Goal: Task Accomplishment & Management: Manage account settings

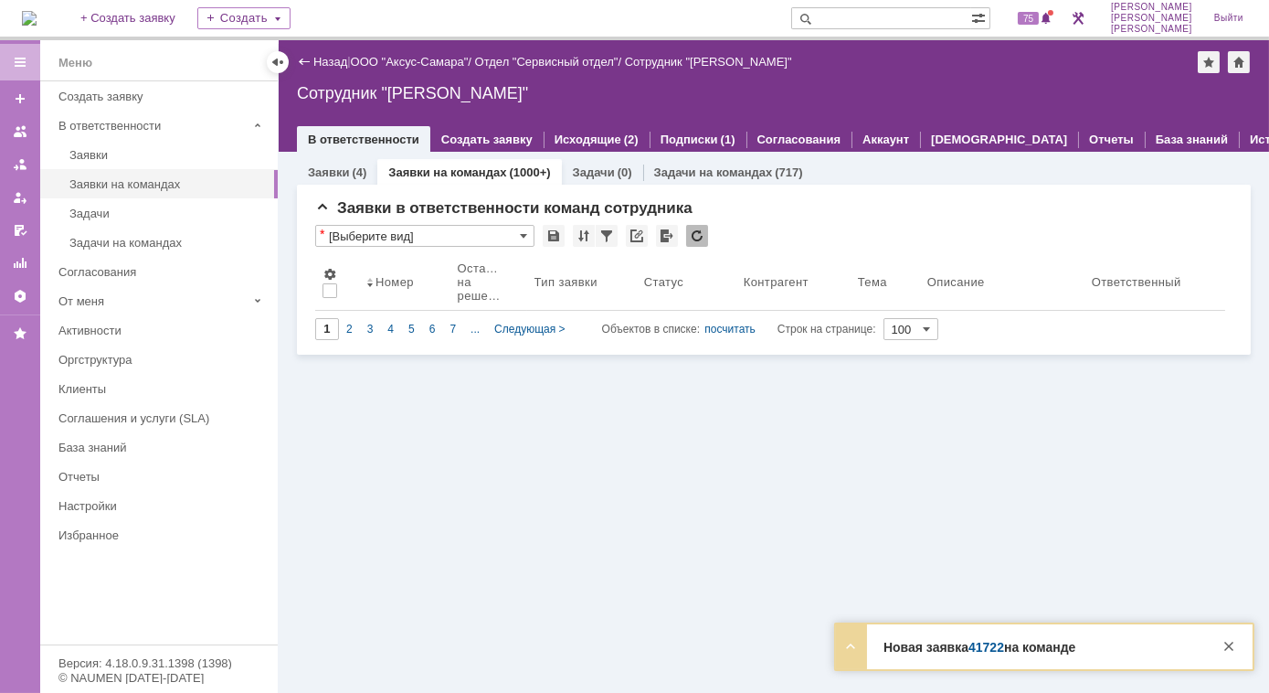
click at [449, 179] on div "Заявки на командах (1000+)" at bounding box center [469, 172] width 184 height 27
click at [534, 373] on div "Заявки (4) Заявки на командах (1000+) Задачи (0) Задачи на командах (717) Заявк…" at bounding box center [774, 422] width 991 height 541
click at [153, 183] on div "Заявки на командах" at bounding box center [167, 184] width 197 height 14
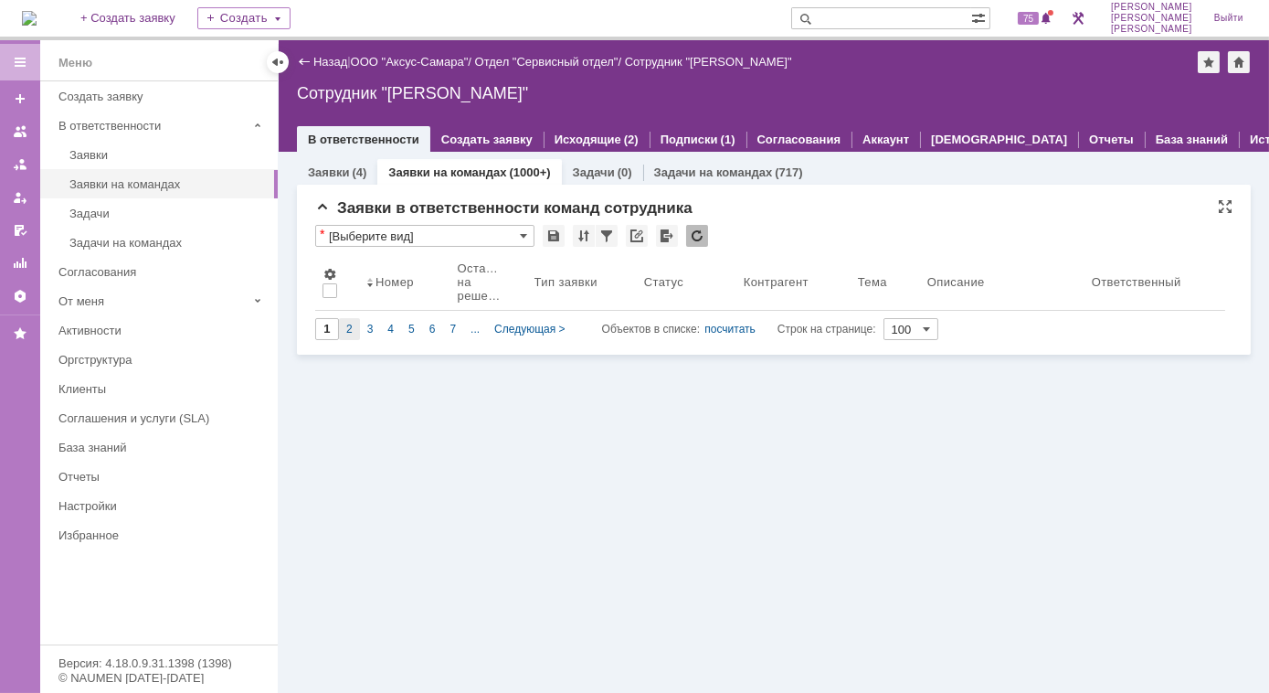
click at [351, 323] on span "2" at bounding box center [349, 329] width 6 height 13
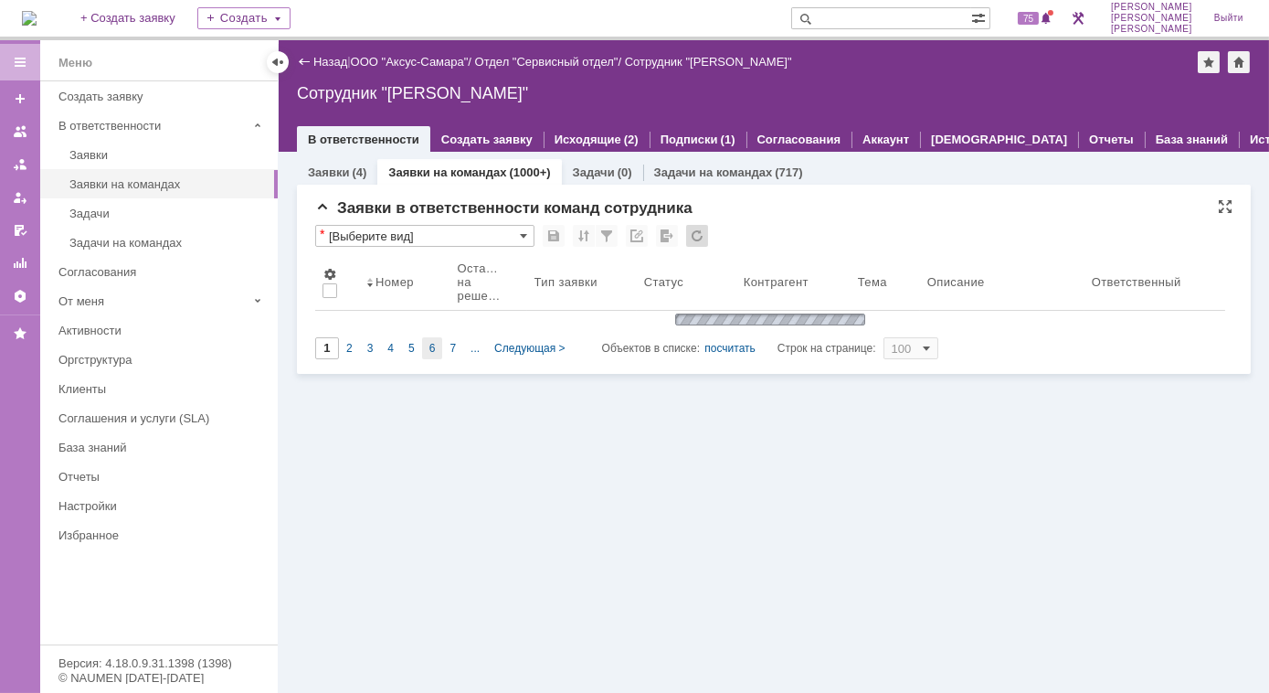
type input "2"
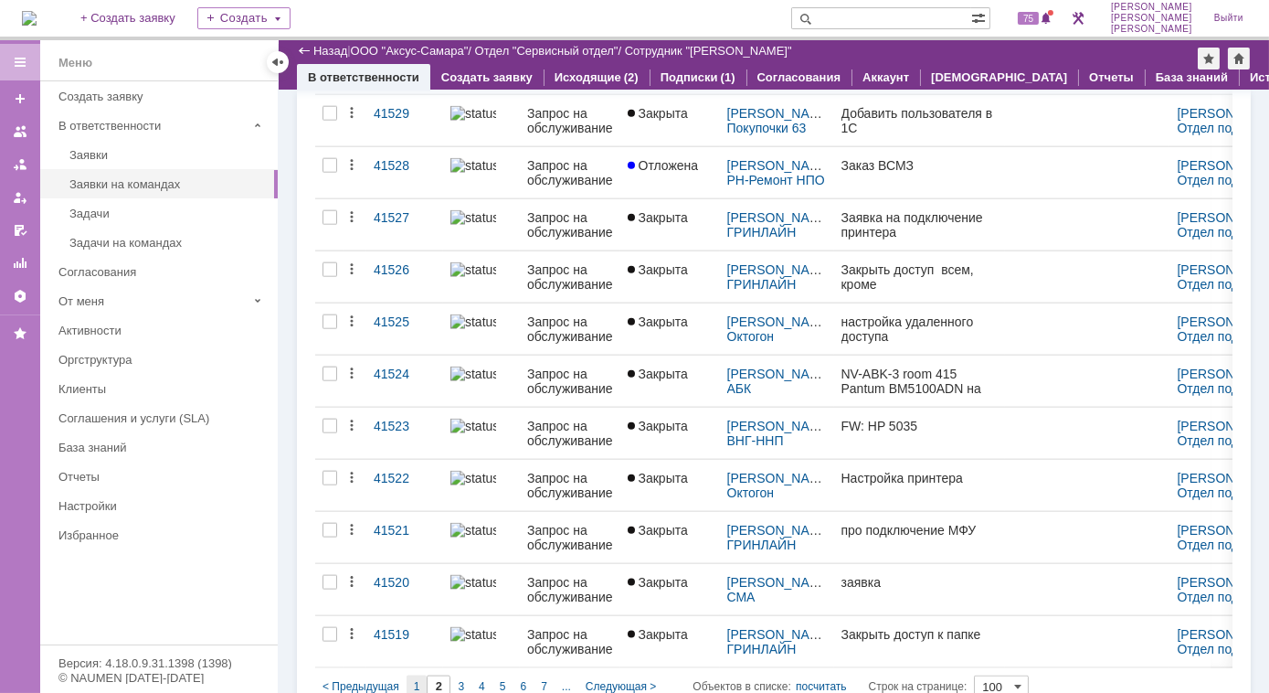
click at [419, 680] on span "1" at bounding box center [417, 686] width 6 height 13
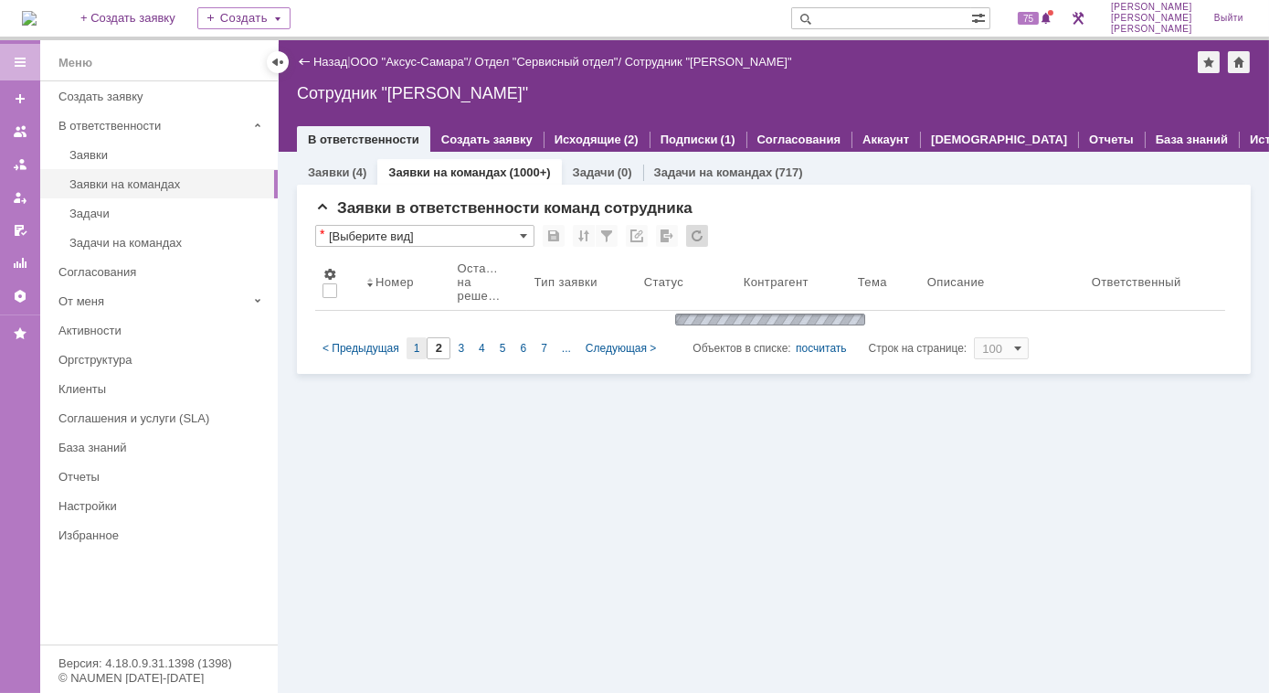
click at [417, 352] on span "1" at bounding box center [417, 348] width 6 height 13
click at [417, 355] on div "1" at bounding box center [417, 348] width 21 height 22
click at [415, 352] on span "1" at bounding box center [417, 348] width 6 height 13
click at [420, 346] on div "1" at bounding box center [417, 348] width 21 height 22
type input "1"
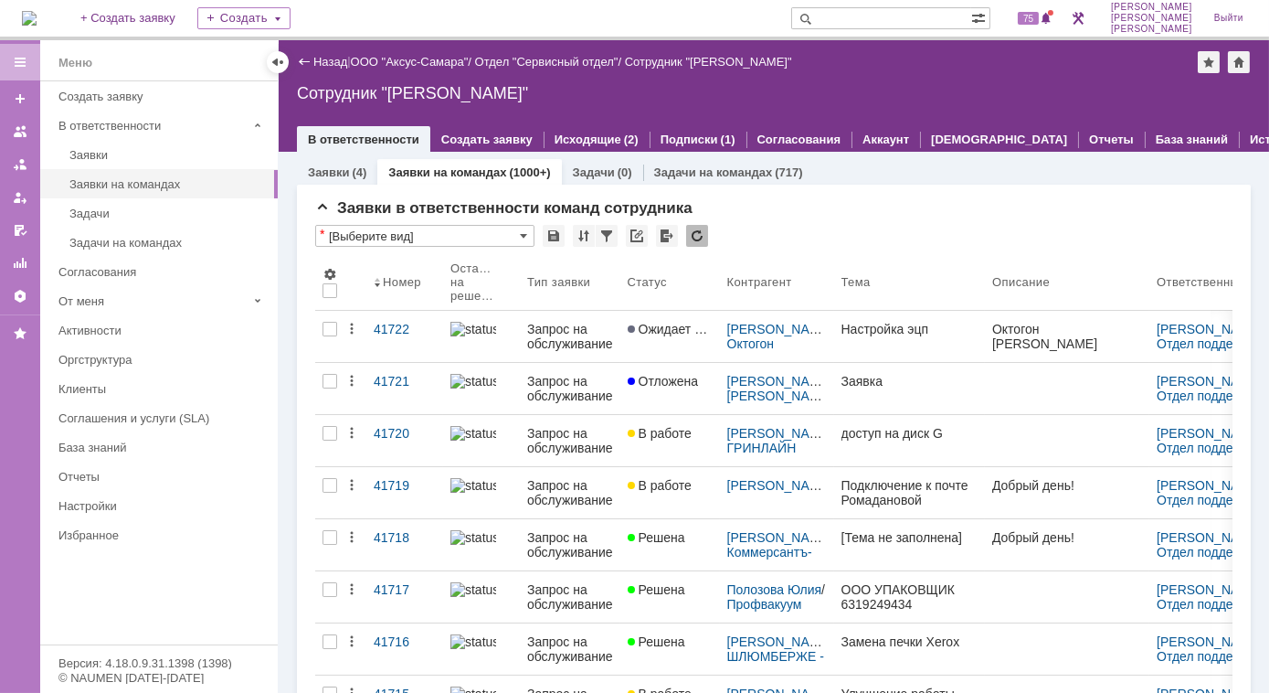
click at [380, 325] on div "41722" at bounding box center [405, 329] width 62 height 15
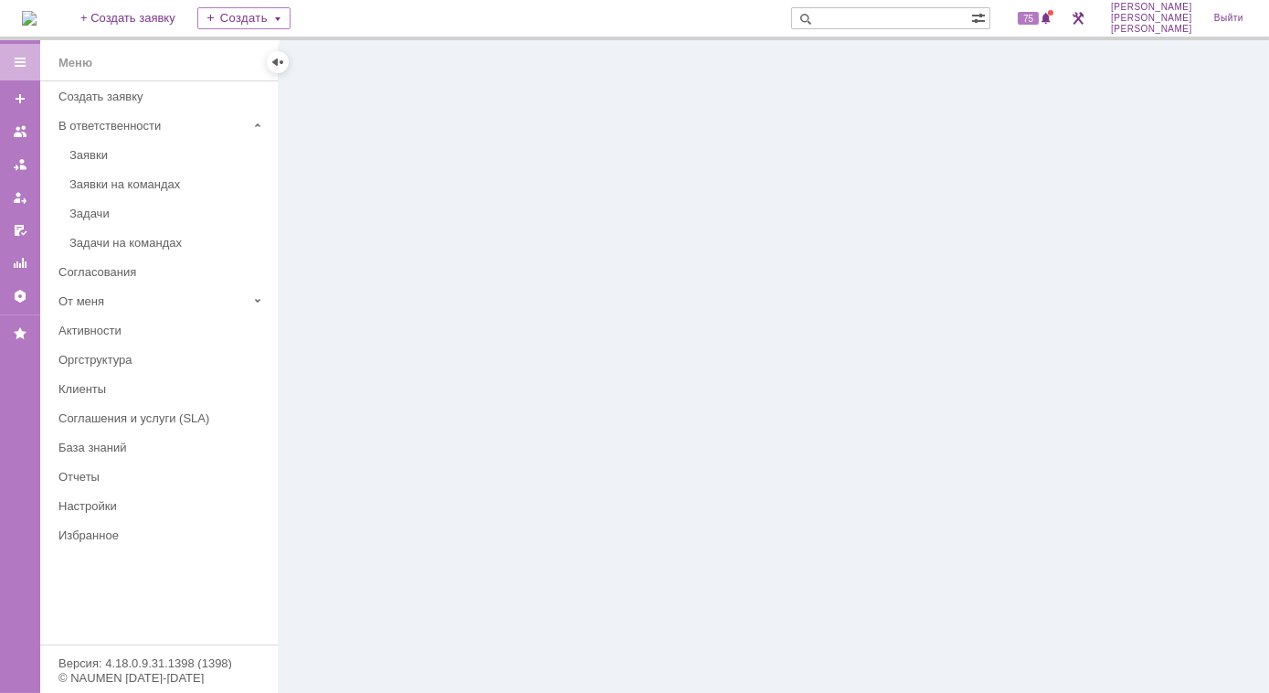
click at [408, 160] on div at bounding box center [774, 366] width 991 height 652
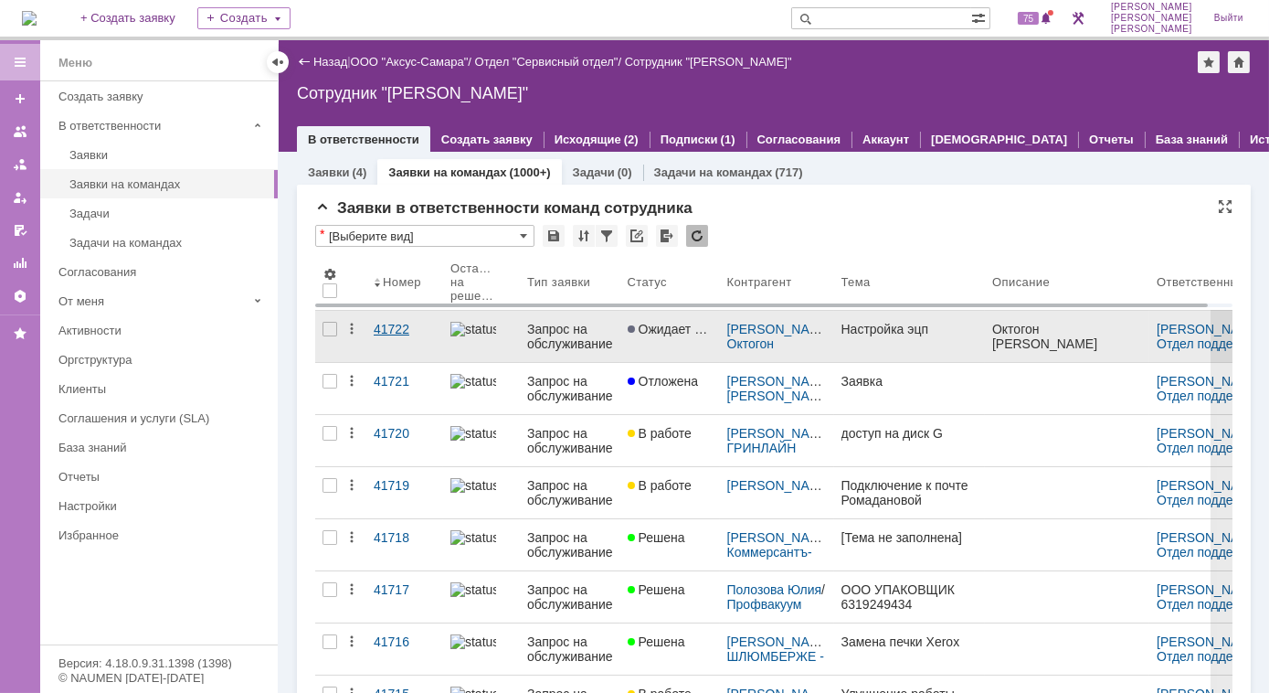
click at [389, 330] on div "41722" at bounding box center [405, 329] width 62 height 15
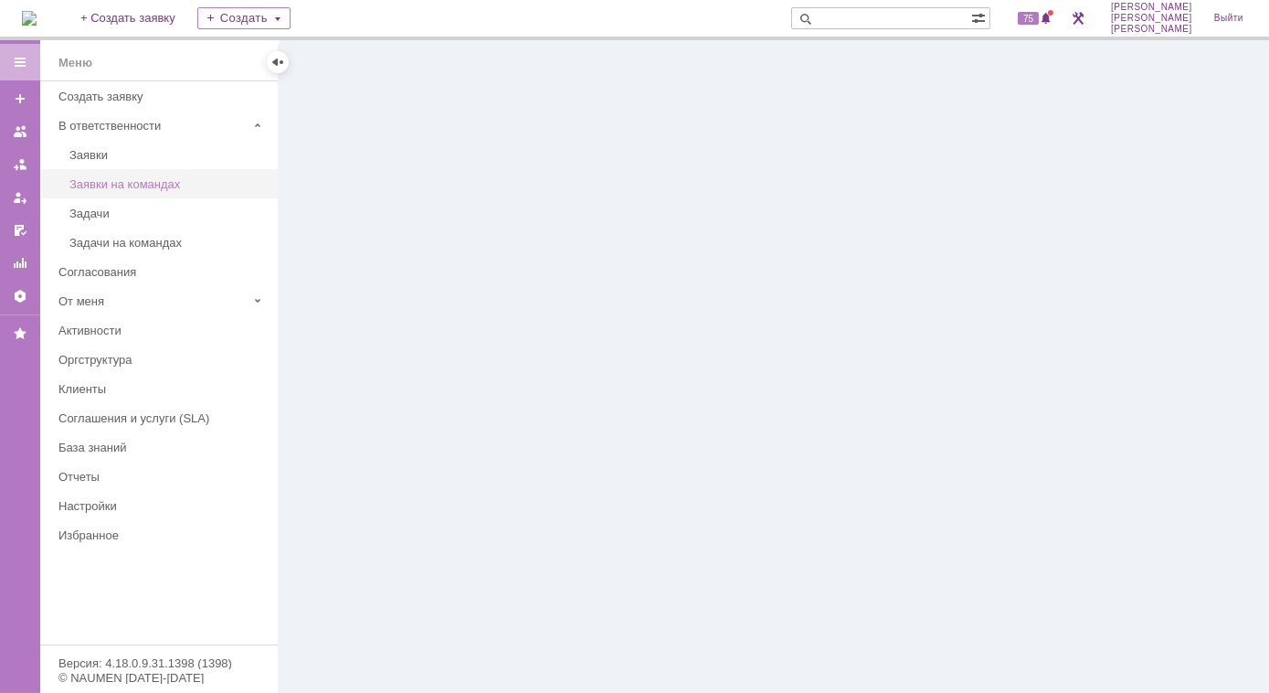
click at [130, 188] on div "Заявки на командах" at bounding box center [167, 184] width 197 height 14
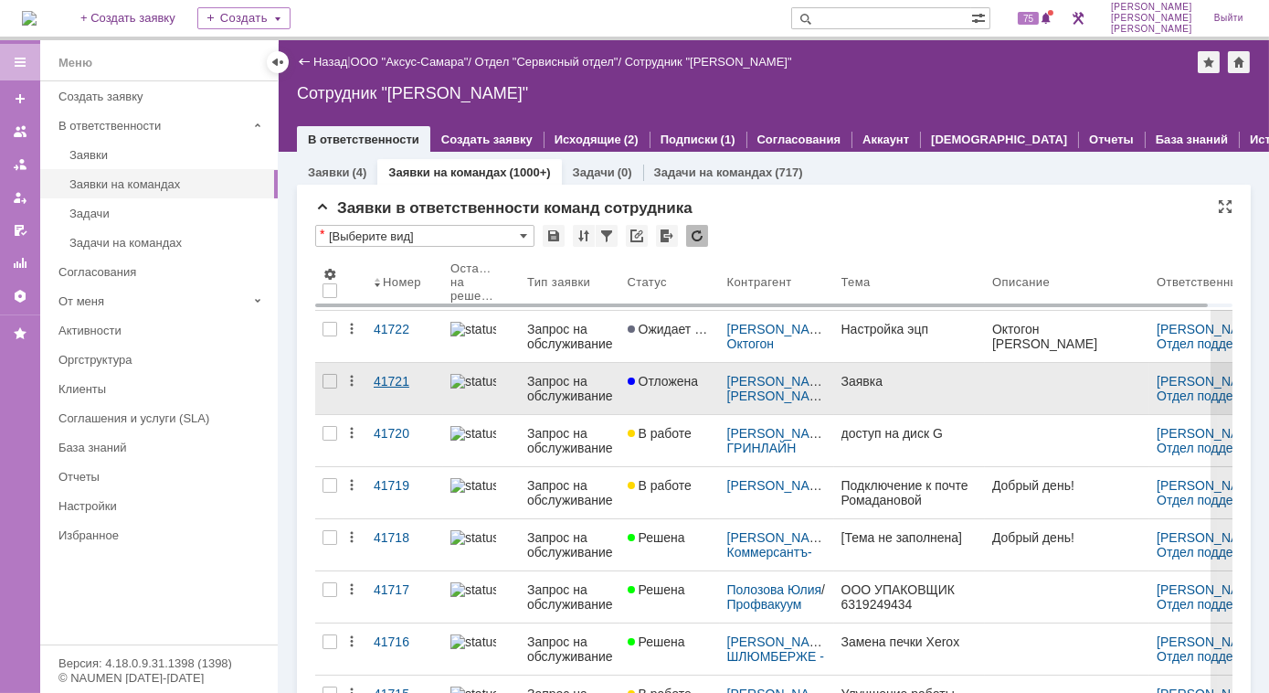
click at [389, 381] on div "41721" at bounding box center [405, 381] width 62 height 15
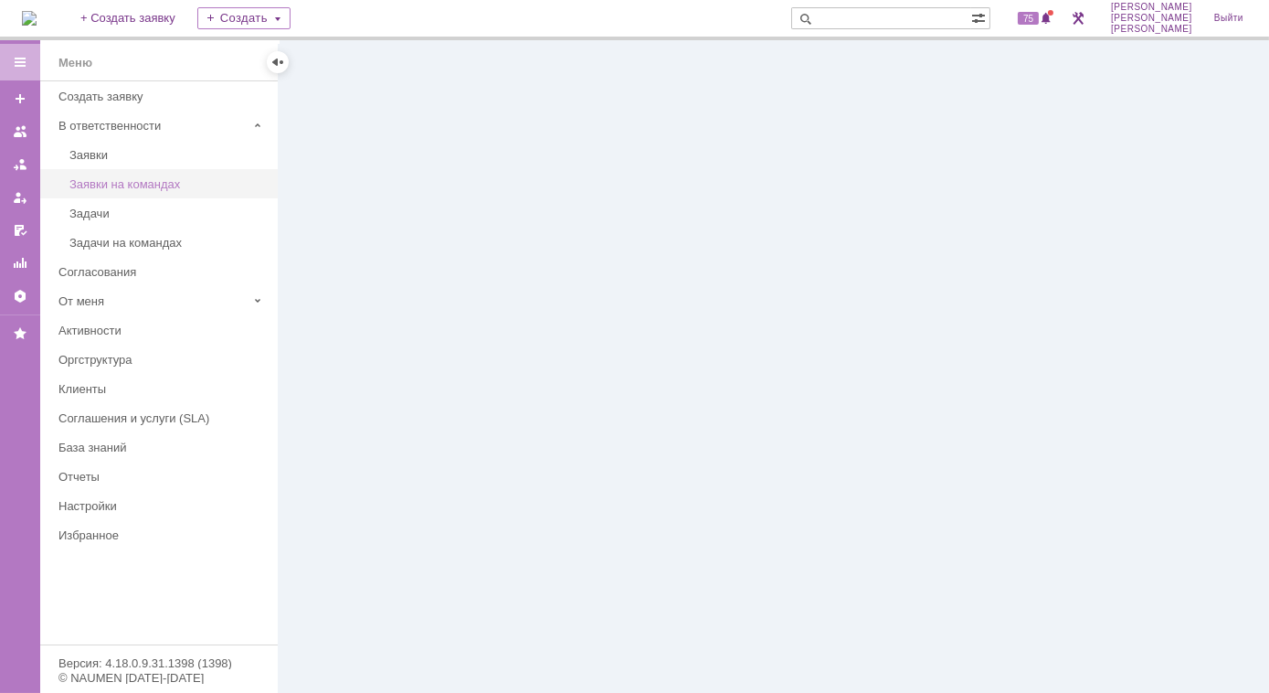
click at [124, 180] on div "Заявки на командах" at bounding box center [167, 184] width 197 height 14
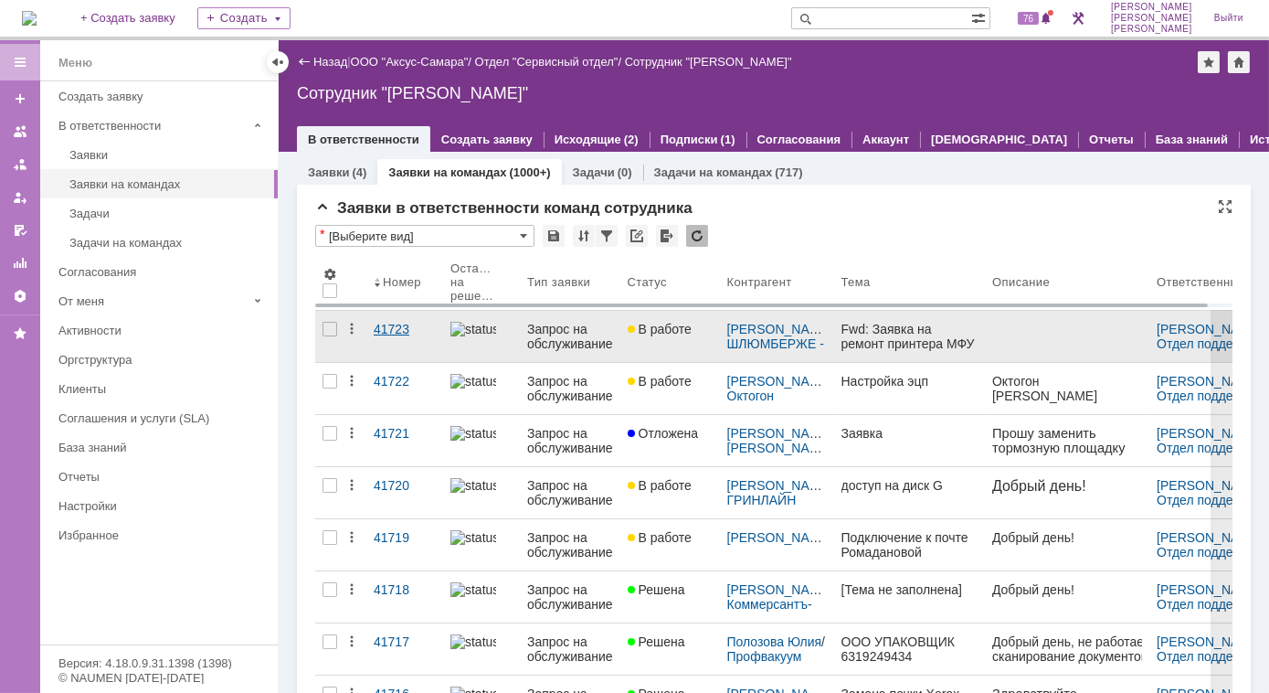
click at [395, 333] on div "41723" at bounding box center [405, 329] width 62 height 15
